Goal: Task Accomplishment & Management: Use online tool/utility

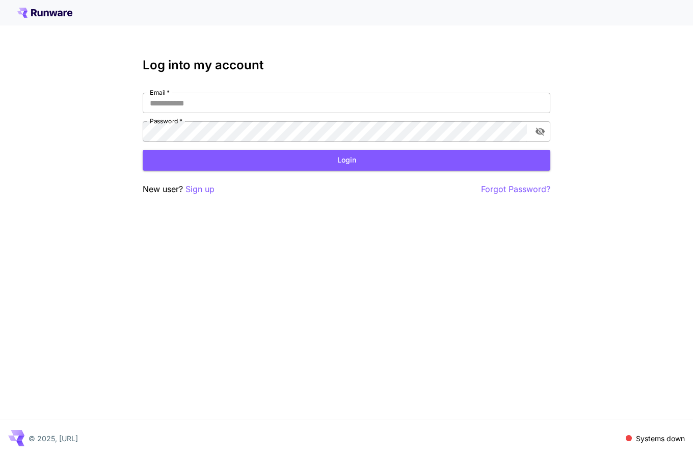
type input "**********"
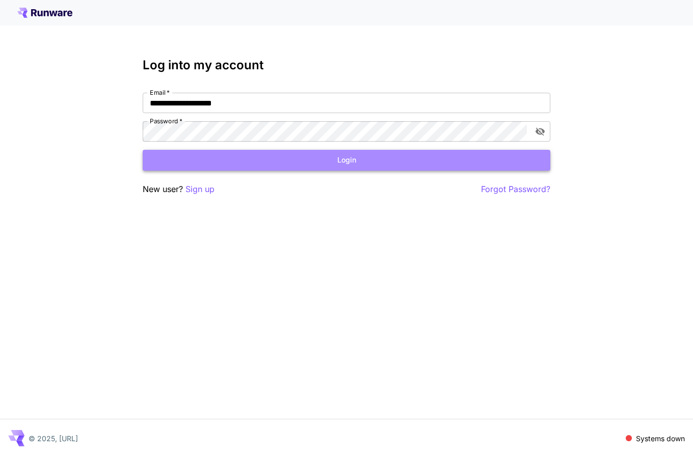
click at [409, 161] on button "Login" at bounding box center [346, 160] width 407 height 21
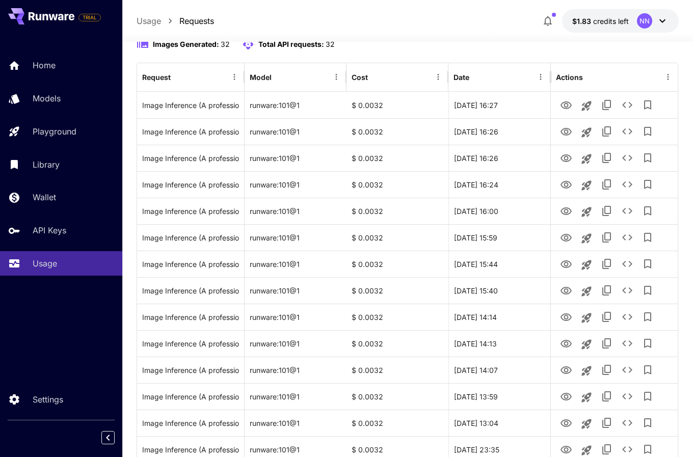
scroll to position [103, 0]
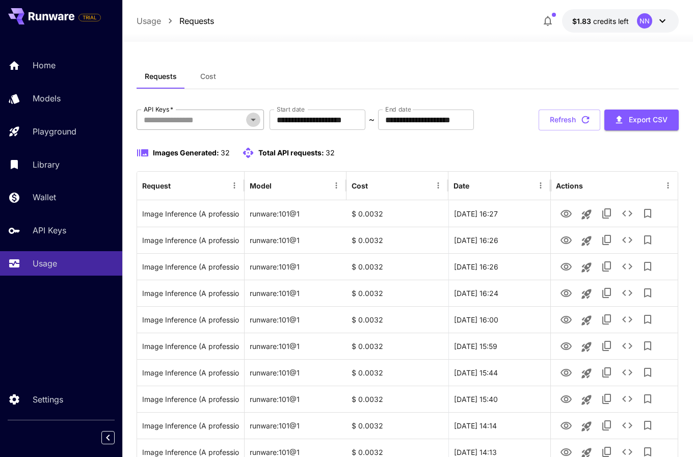
click at [247, 119] on icon "Open" at bounding box center [253, 120] width 12 height 12
click at [667, 189] on icon "Menu" at bounding box center [667, 185] width 9 height 9
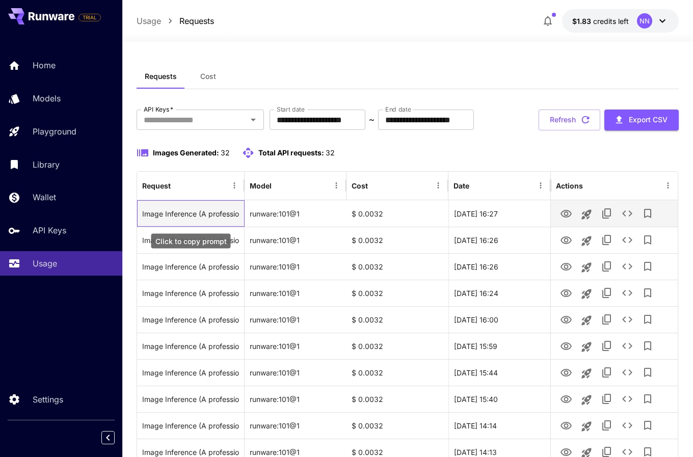
click at [151, 208] on div "Image Inference (A professional Instagram style image for a dish titled "Savory…" at bounding box center [190, 214] width 97 height 26
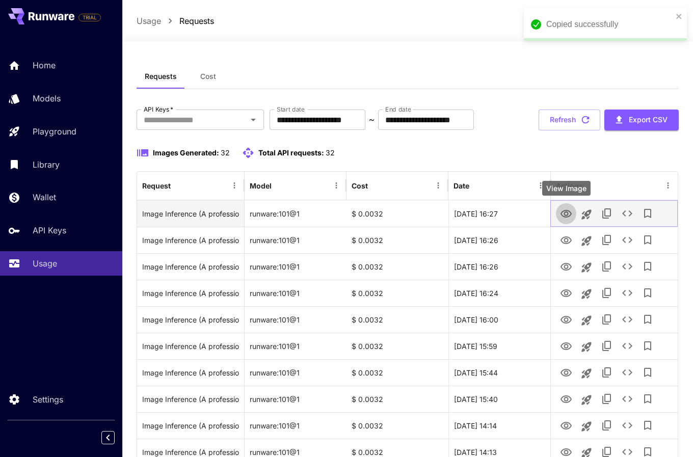
click at [565, 215] on icon "View Image" at bounding box center [566, 214] width 12 height 12
